Goal: Transaction & Acquisition: Obtain resource

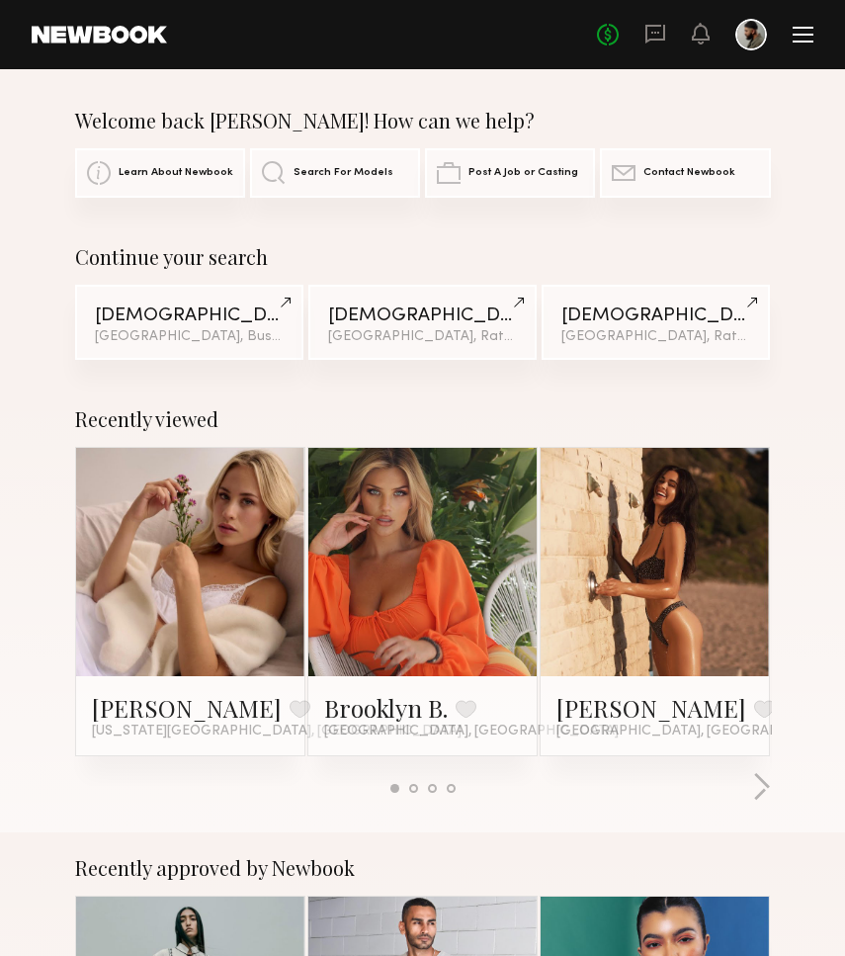
click at [798, 42] on div at bounding box center [803, 42] width 21 height 2
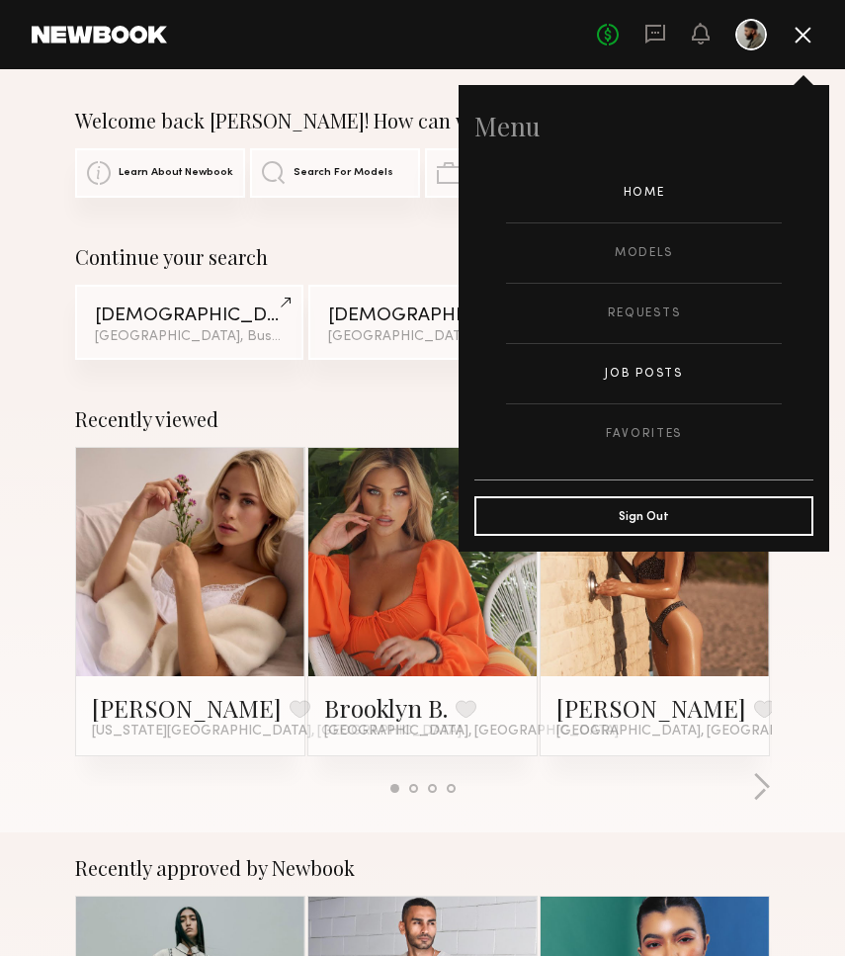
click at [636, 362] on link "Job Posts" at bounding box center [644, 373] width 276 height 59
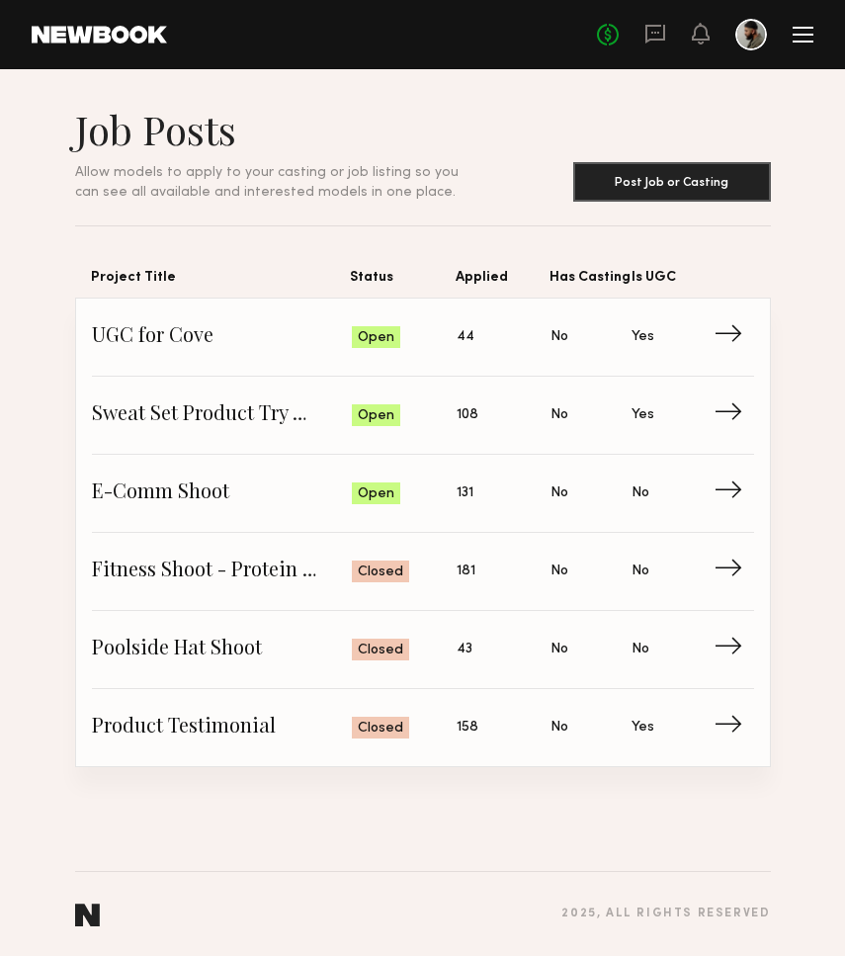
click at [814, 42] on header "Home Models Requests Job Posts Favorites Sign Out No fees up to $5,000" at bounding box center [422, 34] width 845 height 69
click at [808, 41] on div at bounding box center [803, 42] width 21 height 2
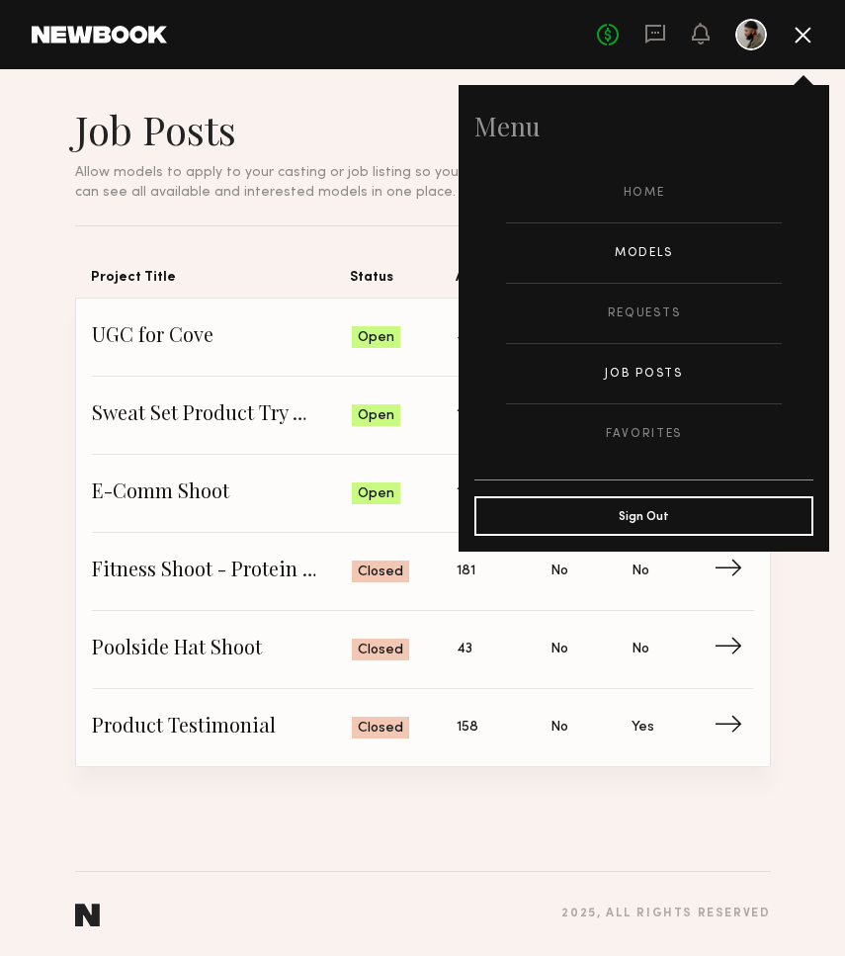
click at [646, 246] on link "Models" at bounding box center [644, 252] width 276 height 59
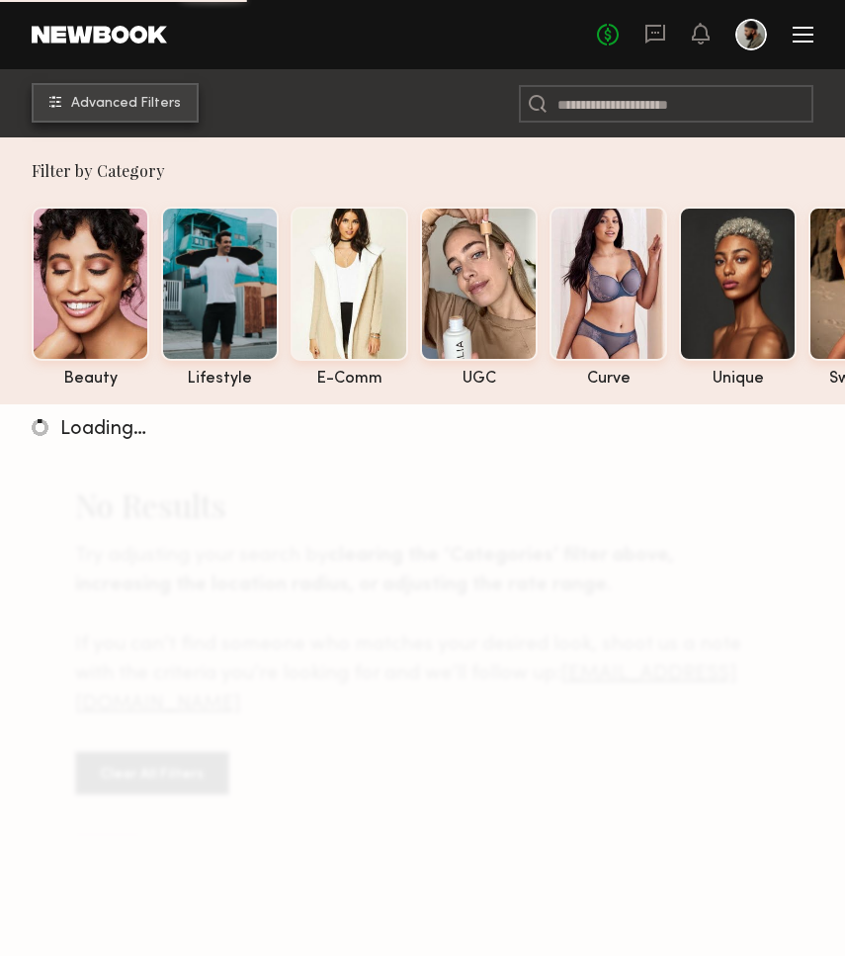
click at [143, 97] on span "Advanced Filters" at bounding box center [126, 104] width 110 height 14
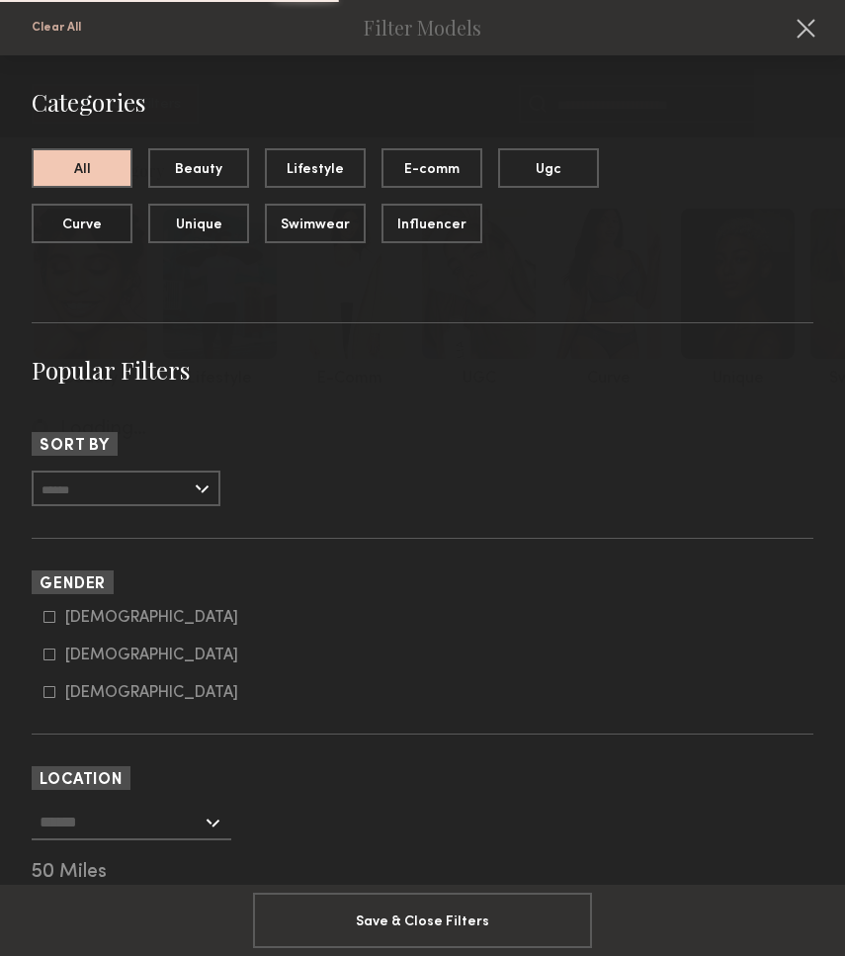
click at [168, 491] on input "text" at bounding box center [126, 488] width 189 height 36
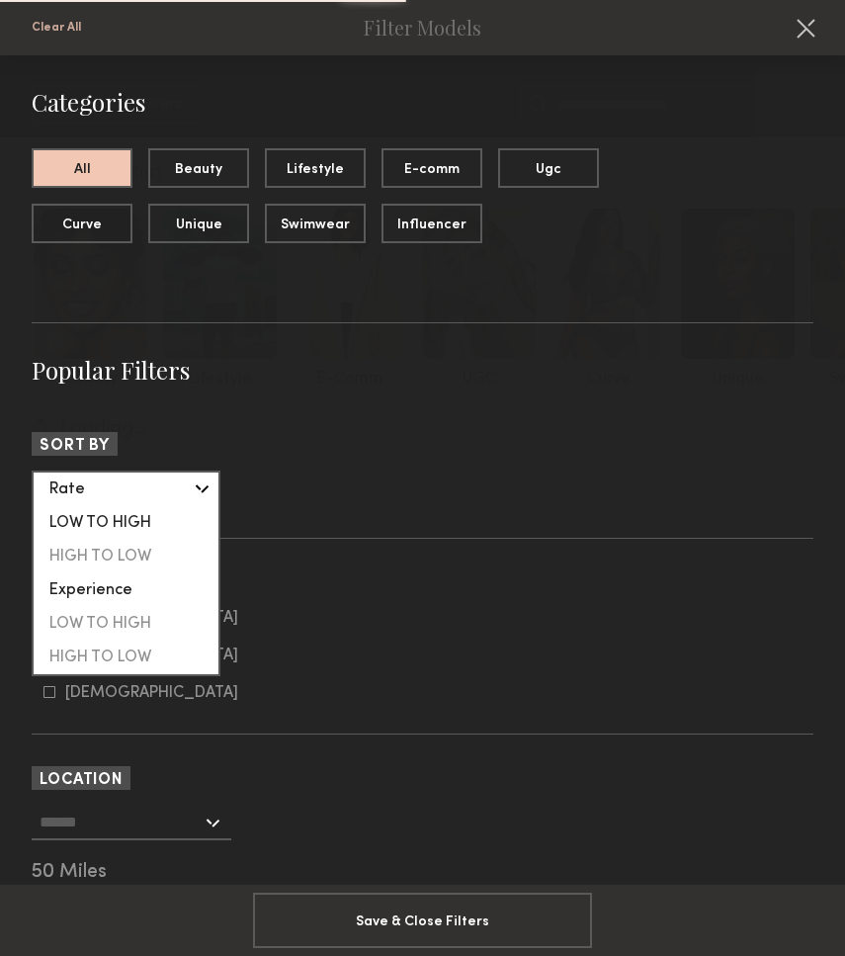
click at [159, 511] on div "LOW TO HIGH" at bounding box center [126, 523] width 185 height 34
type input "**********"
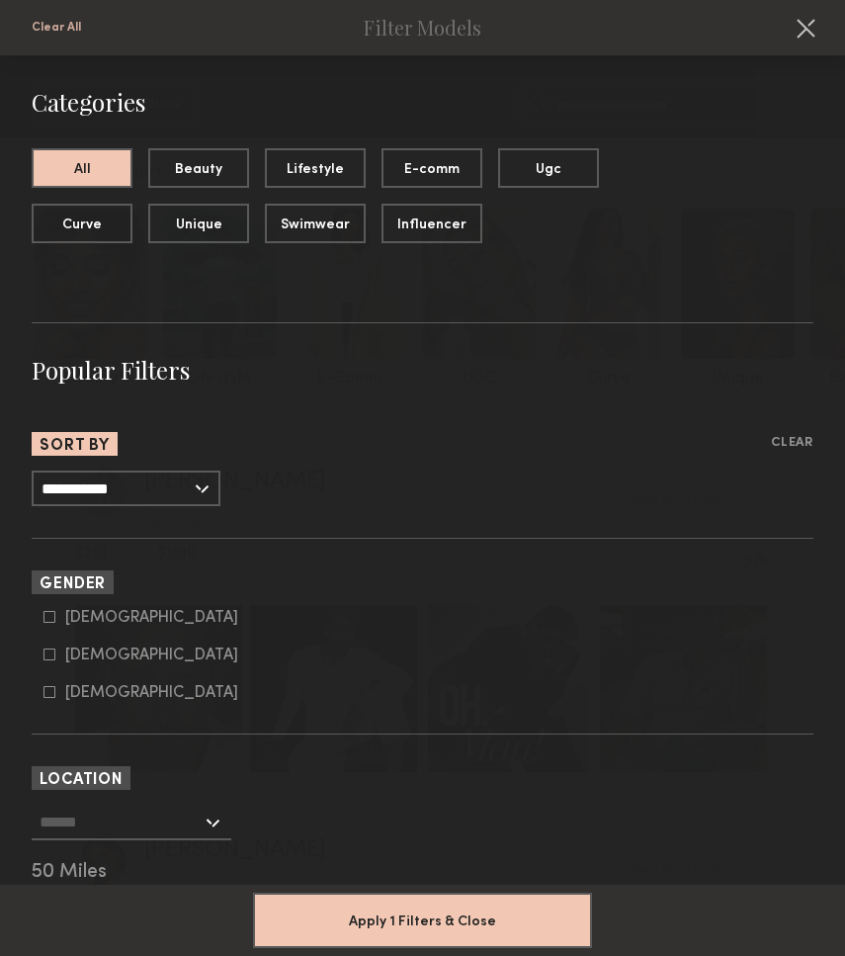
click at [90, 608] on nb-browse-filter "Gender [DEMOGRAPHIC_DATA] [DEMOGRAPHIC_DATA] [DEMOGRAPHIC_DATA]" at bounding box center [423, 635] width 782 height 131
click at [78, 620] on div "[DEMOGRAPHIC_DATA]" at bounding box center [151, 618] width 173 height 12
type input "*"
click at [90, 641] on form "[DEMOGRAPHIC_DATA] [DEMOGRAPHIC_DATA] [DEMOGRAPHIC_DATA]" at bounding box center [428, 655] width 770 height 93
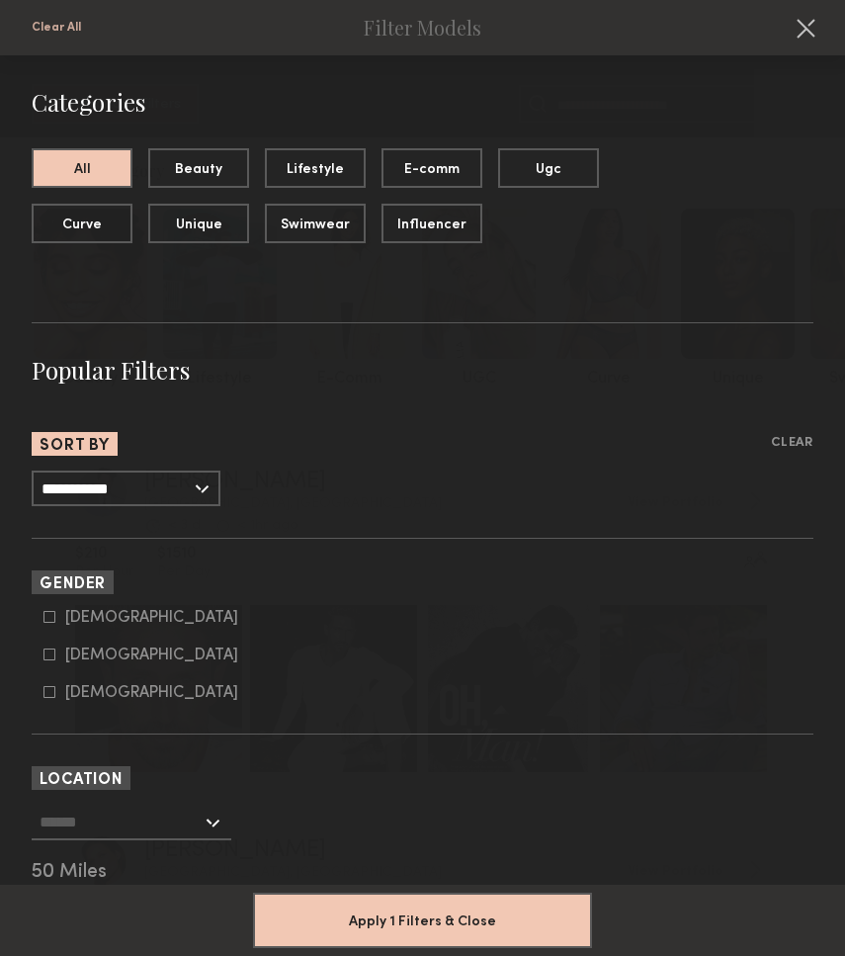
click at [90, 661] on div "[DEMOGRAPHIC_DATA]" at bounding box center [151, 655] width 173 height 12
type input "**"
click at [102, 809] on input "text" at bounding box center [121, 822] width 162 height 34
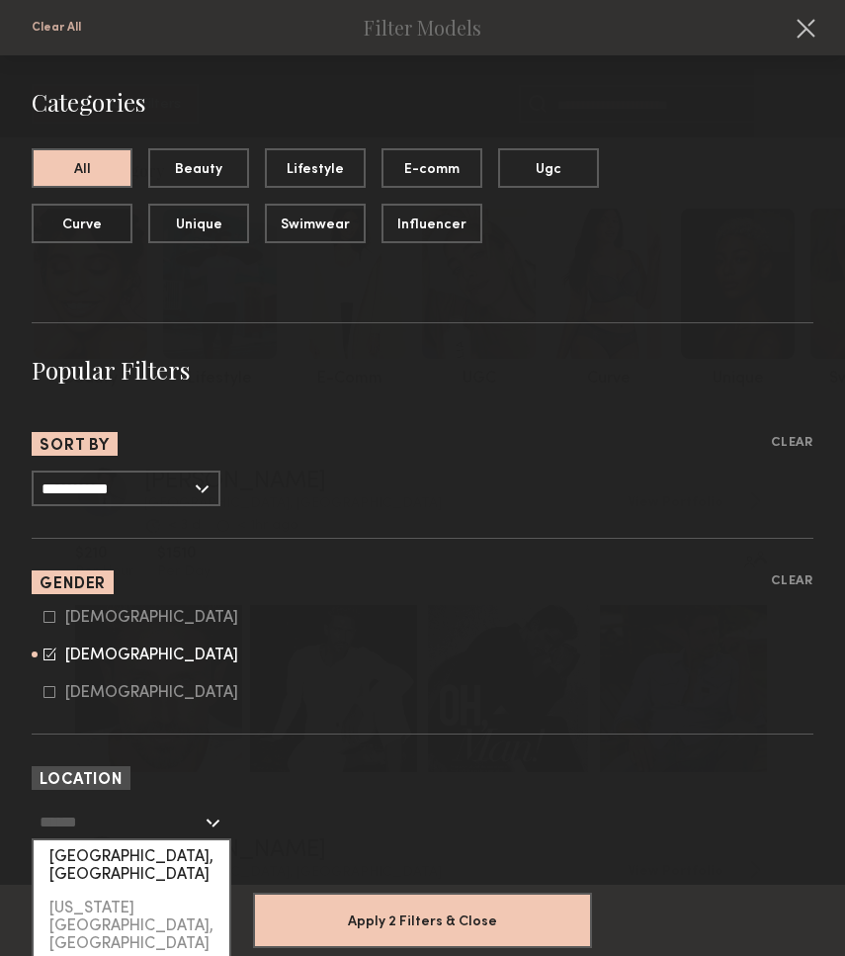
click at [100, 858] on div "[GEOGRAPHIC_DATA], [GEOGRAPHIC_DATA]" at bounding box center [132, 865] width 196 height 51
type input "**********"
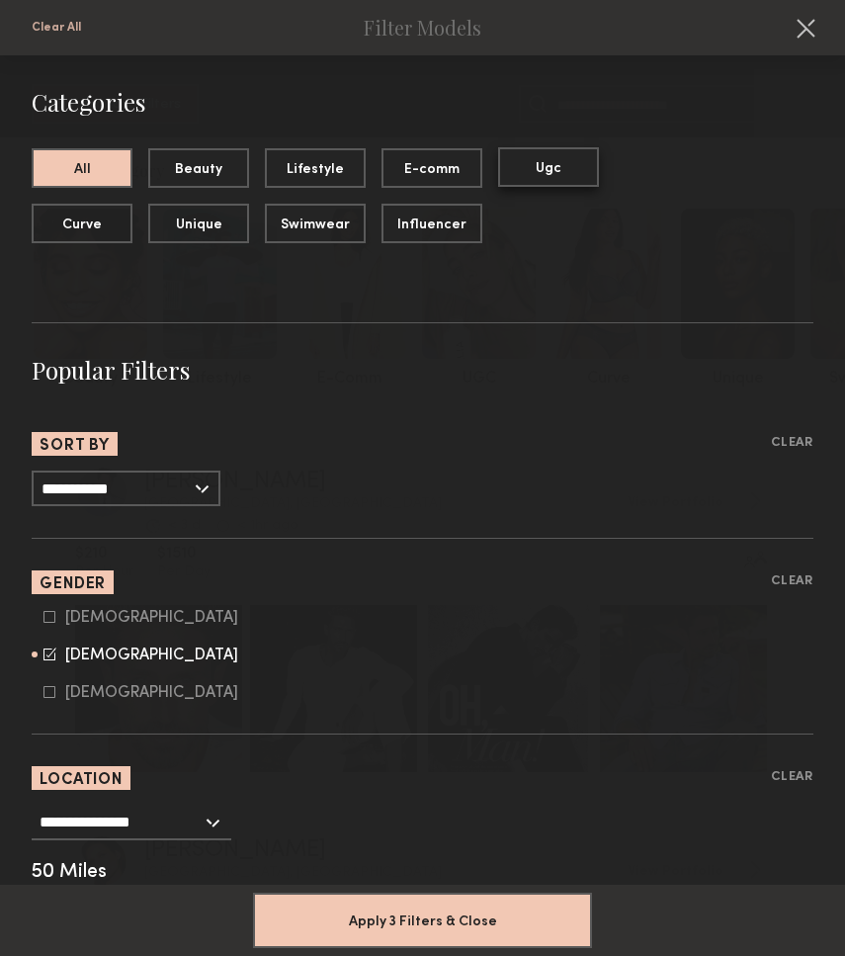
click at [531, 181] on button "Ugc" at bounding box center [548, 167] width 101 height 40
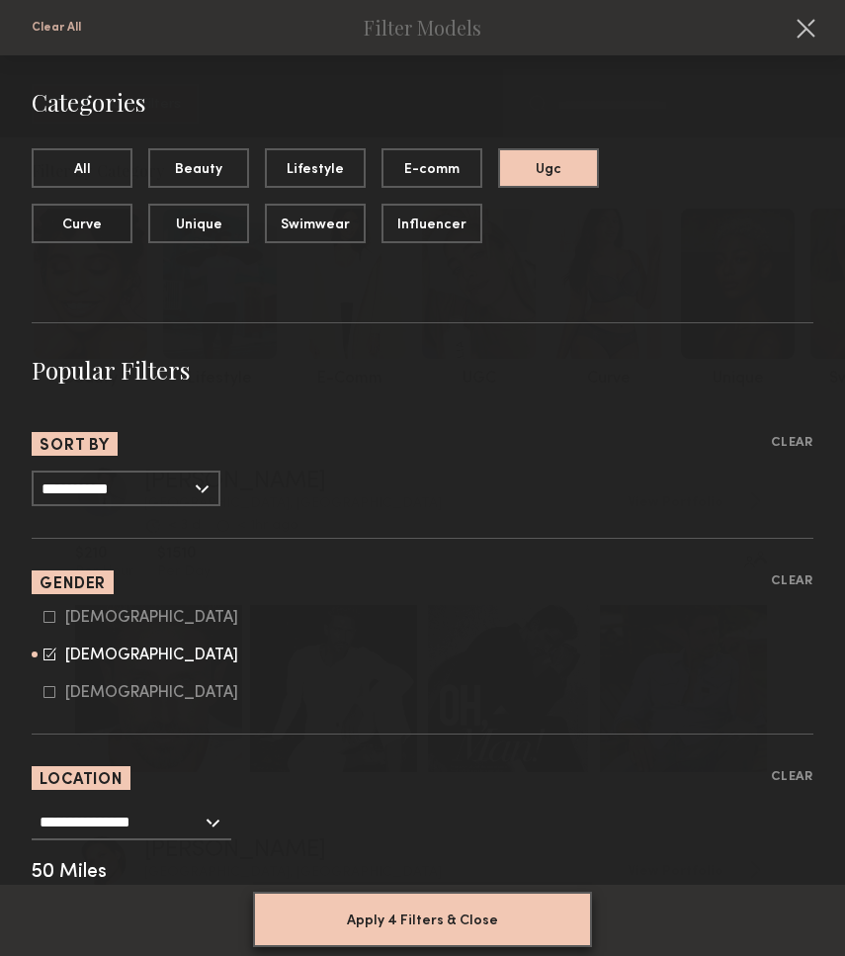
click at [416, 921] on button "Apply 4 Filters & Close" at bounding box center [422, 919] width 339 height 55
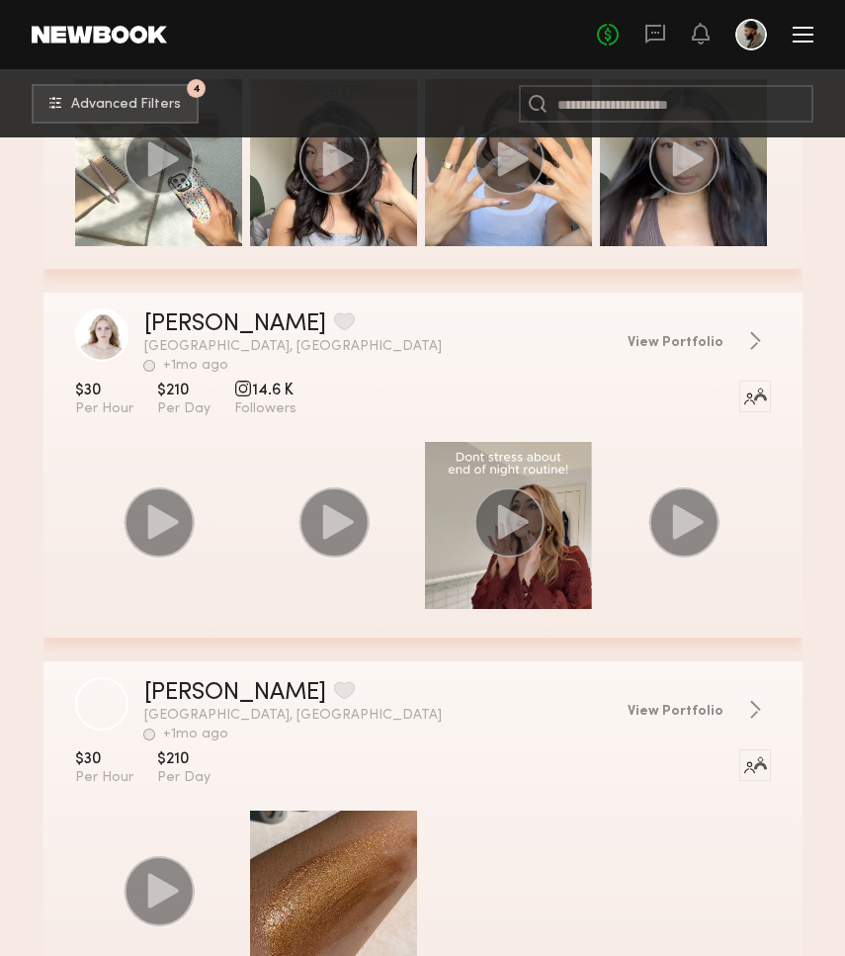
scroll to position [544, 0]
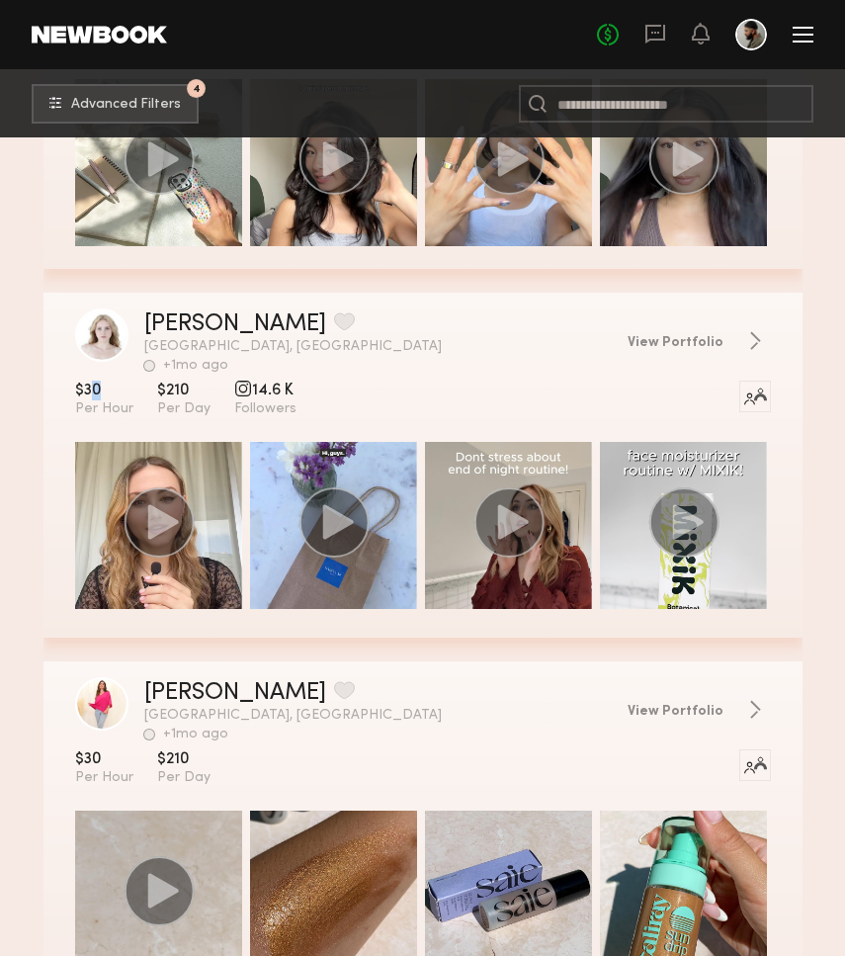
click at [100, 397] on span "$30" at bounding box center [104, 391] width 58 height 20
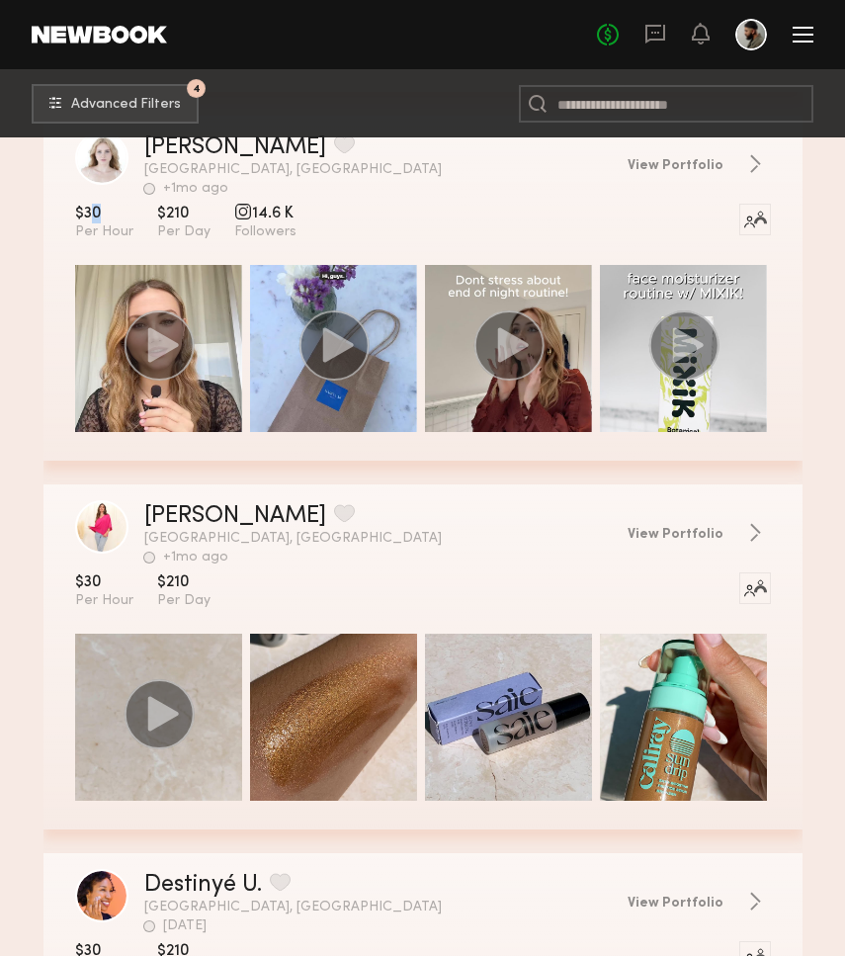
scroll to position [726, 1]
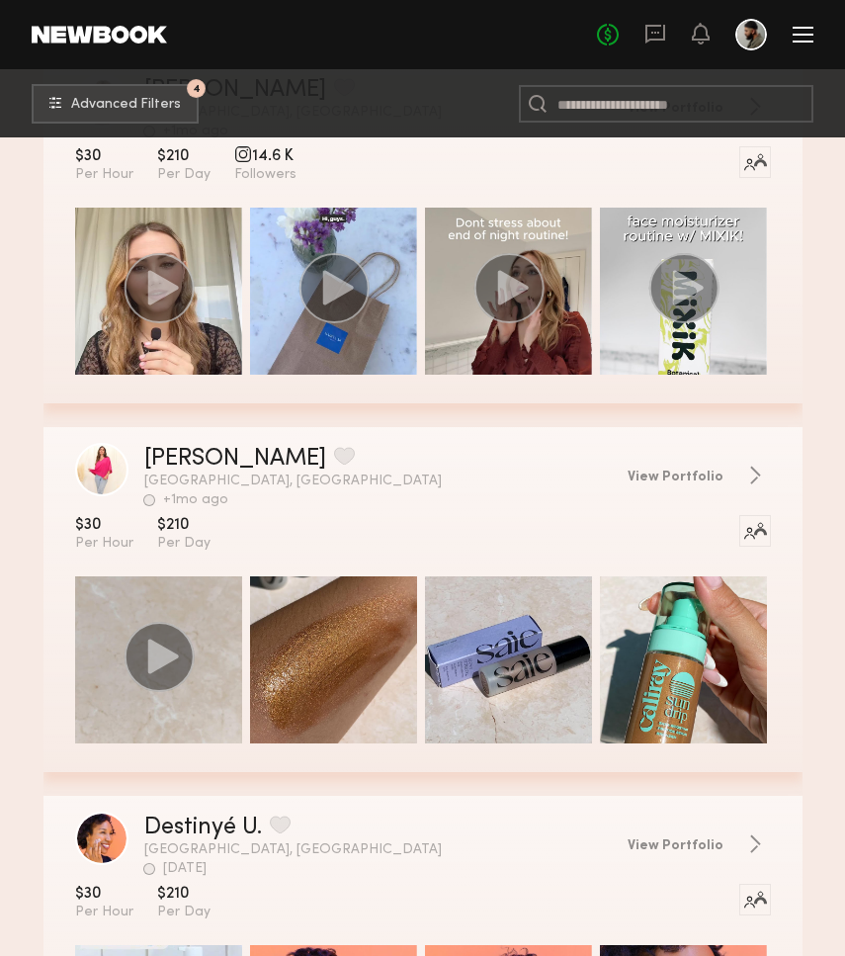
click at [86, 520] on span "$30" at bounding box center [104, 525] width 58 height 20
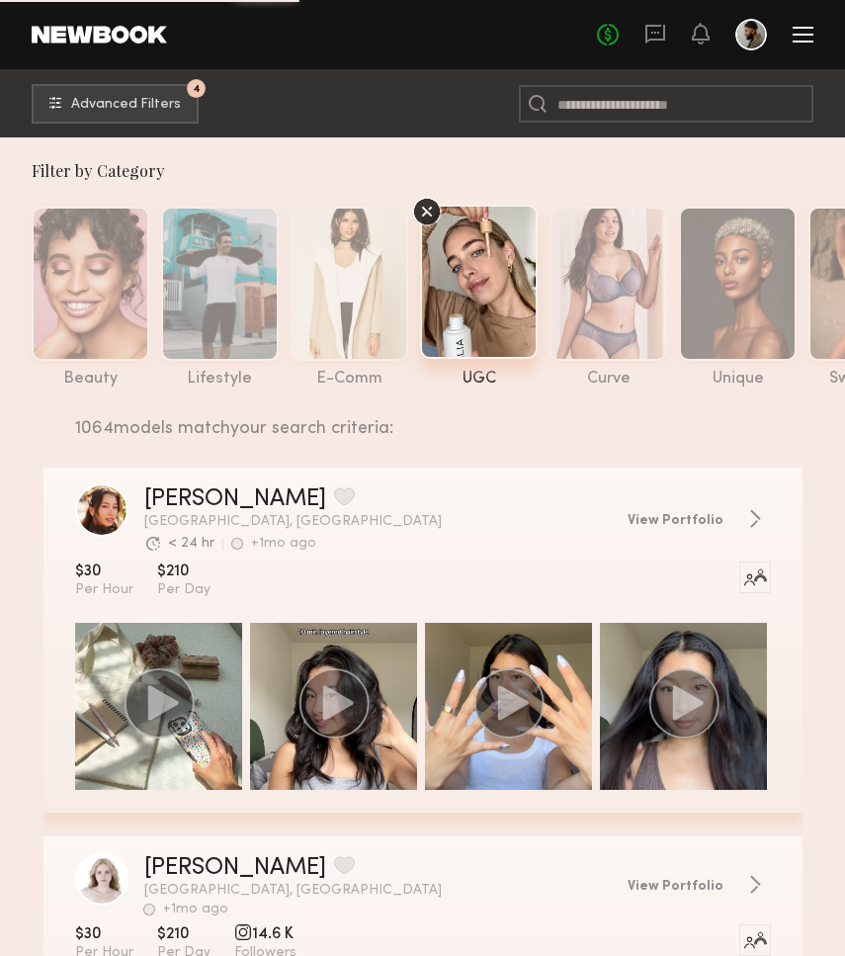
scroll to position [0, 0]
click at [145, 35] on link at bounding box center [99, 35] width 135 height 18
